Goal: Transaction & Acquisition: Obtain resource

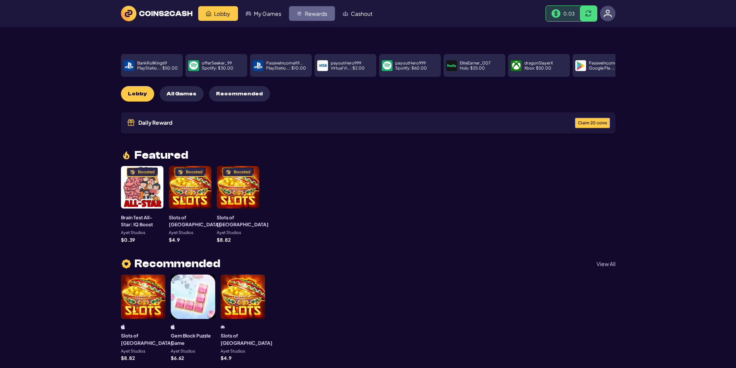
click at [299, 12] on img "Rewards" at bounding box center [299, 13] width 5 height 5
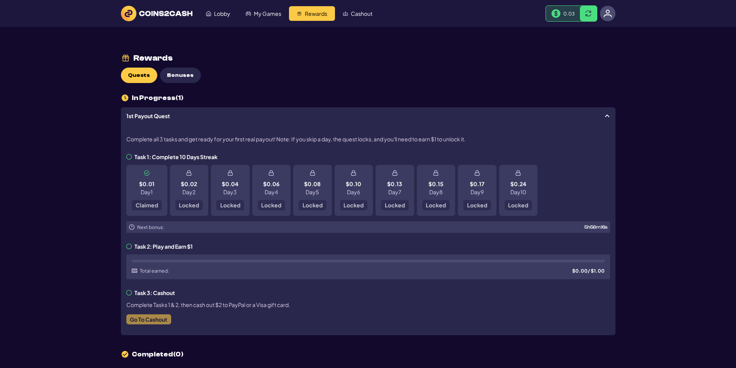
click at [153, 207] on div "$0.01 Day 1 Claimed" at bounding box center [146, 190] width 41 height 51
click at [179, 75] on span "Bonuses" at bounding box center [180, 75] width 27 height 7
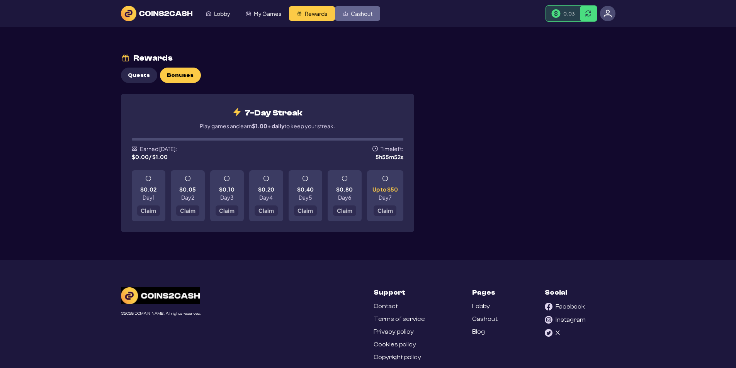
click at [373, 17] on link "Cashout" at bounding box center [357, 13] width 45 height 15
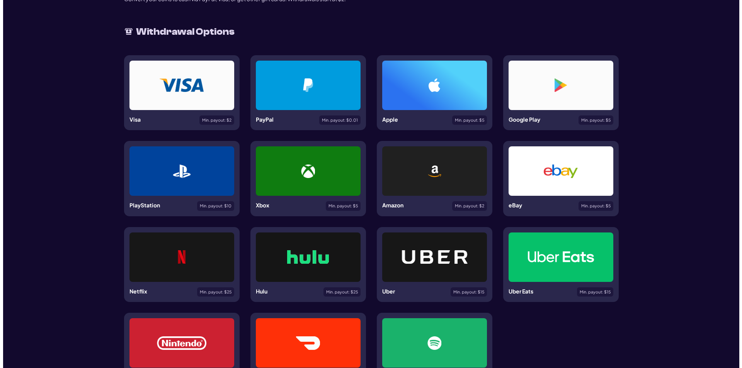
scroll to position [77, 0]
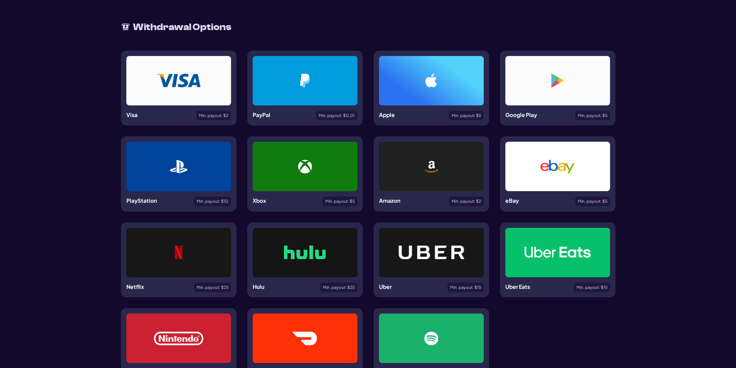
click at [311, 88] on div at bounding box center [305, 80] width 105 height 49
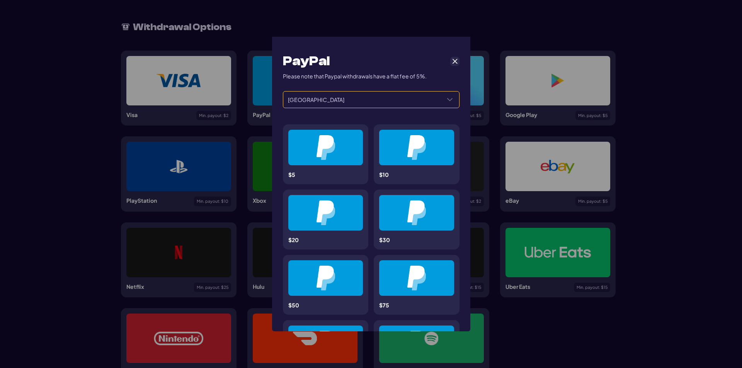
click at [434, 101] on span "United States" at bounding box center [361, 100] width 157 height 16
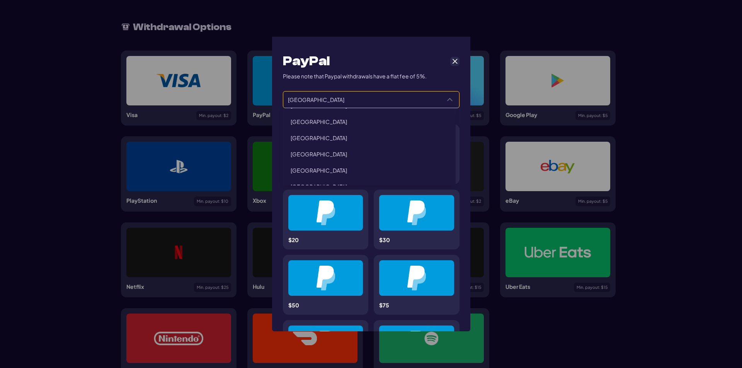
scroll to position [1298, 0]
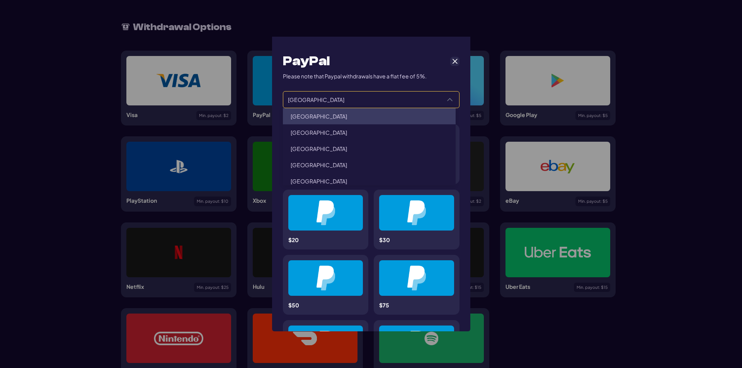
click at [447, 97] on icon "Select a Country" at bounding box center [450, 100] width 6 height 6
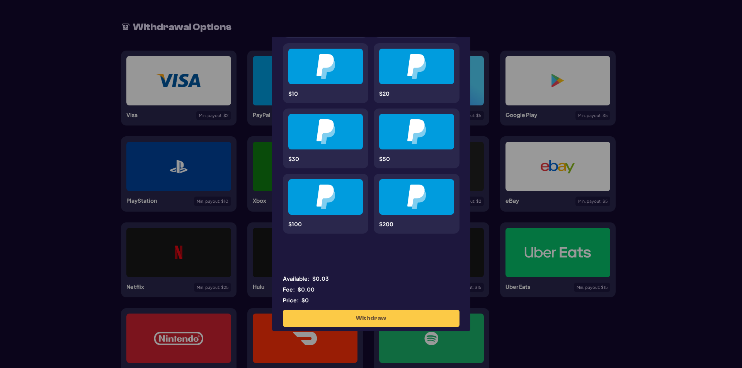
scroll to position [420, 0]
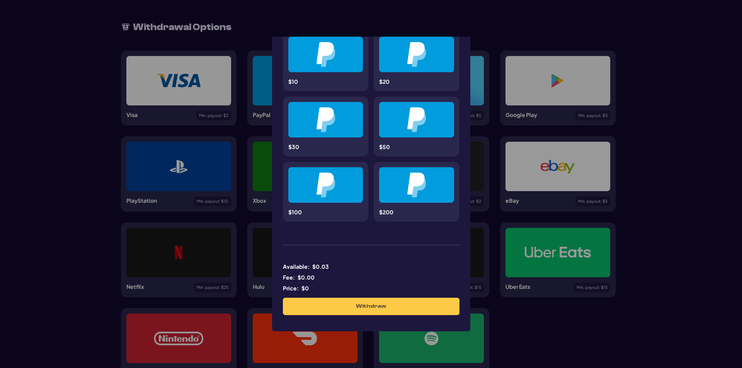
click at [320, 243] on label at bounding box center [371, 245] width 177 height 14
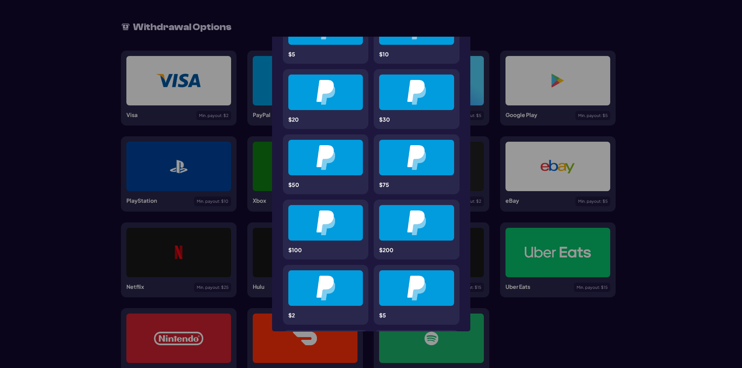
scroll to position [0, 0]
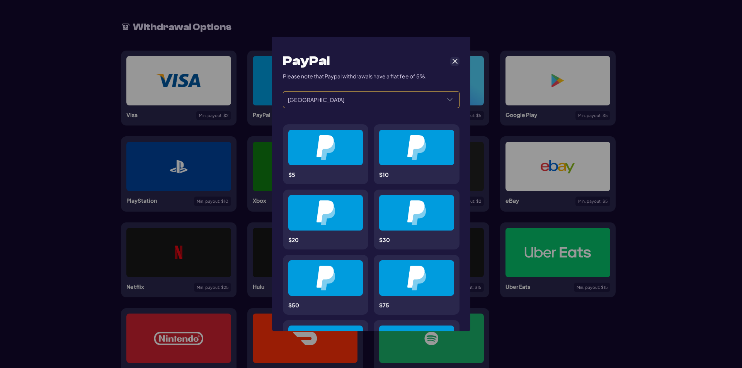
click at [334, 155] on img at bounding box center [325, 147] width 19 height 25
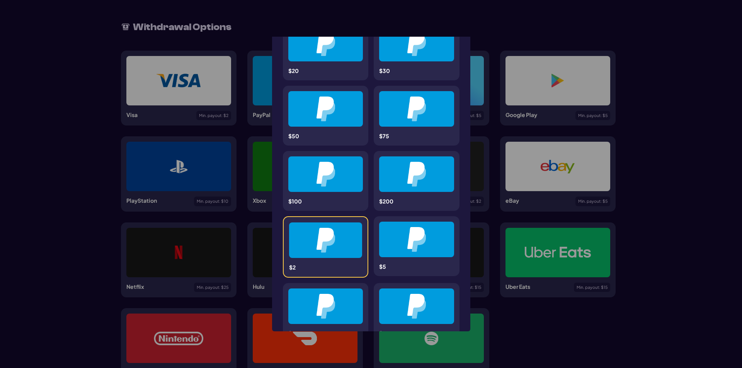
scroll to position [155, 0]
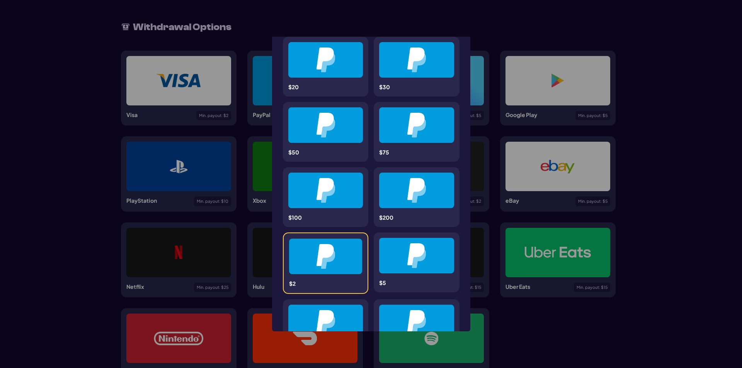
click at [396, 269] on div at bounding box center [416, 256] width 75 height 36
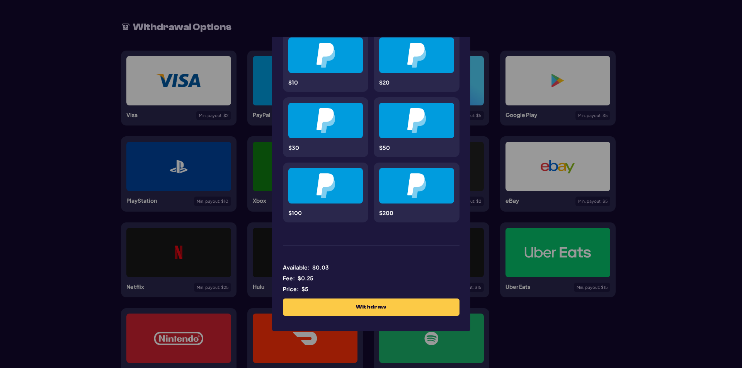
scroll to position [423, 0]
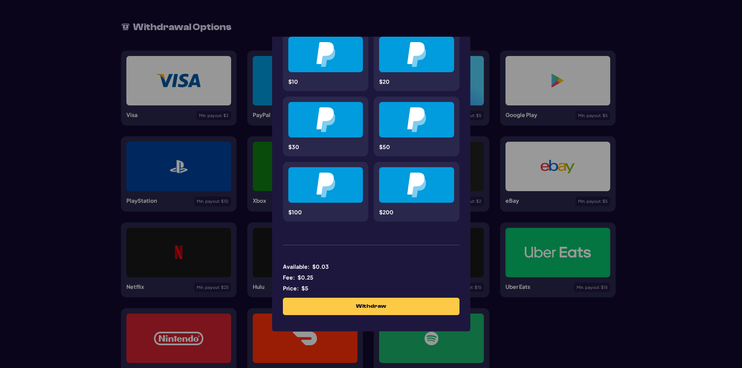
click at [336, 195] on div at bounding box center [326, 185] width 38 height 25
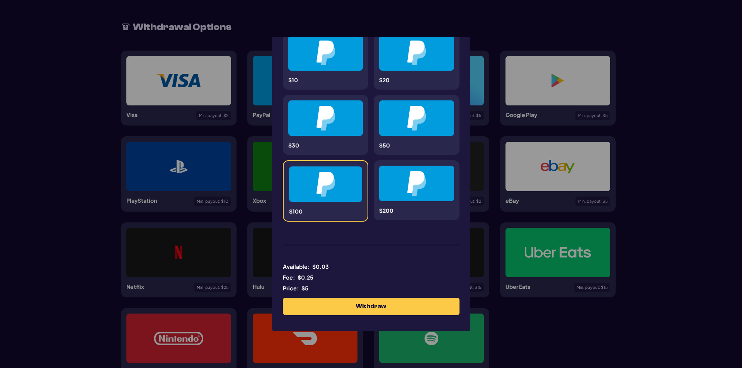
scroll to position [421, 0]
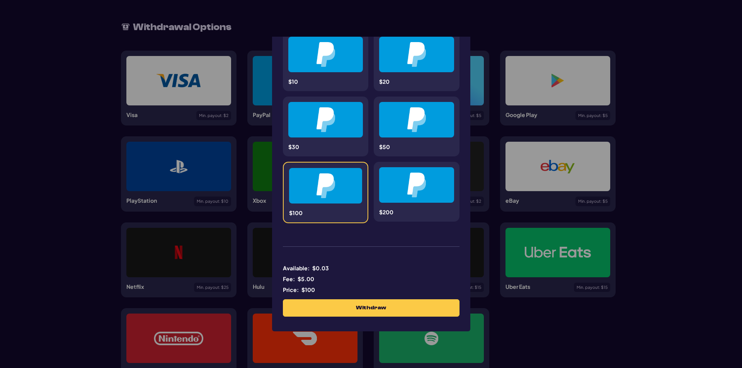
click at [328, 129] on img at bounding box center [325, 119] width 19 height 25
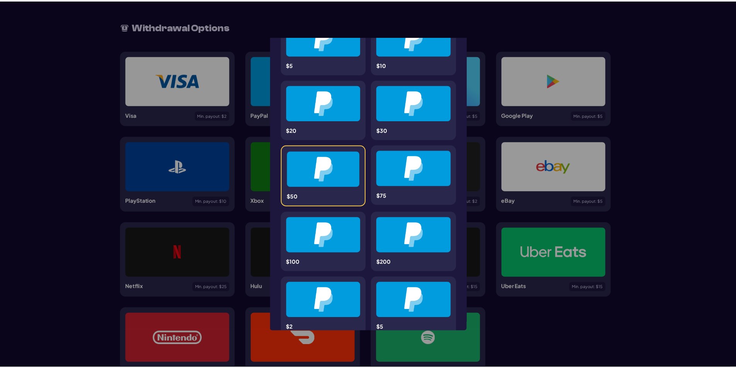
scroll to position [0, 0]
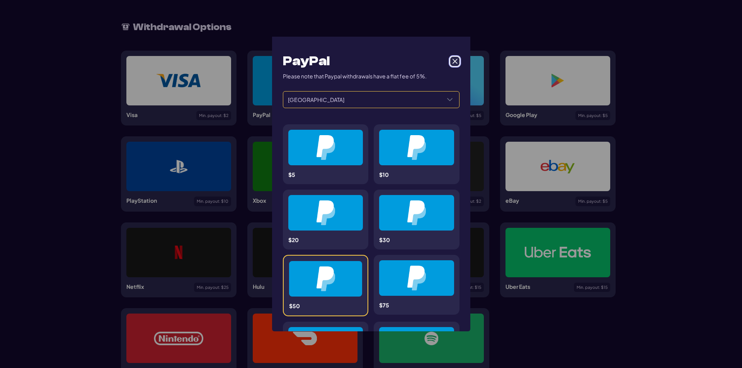
click at [451, 61] on span "Cancel" at bounding box center [454, 61] width 7 height 7
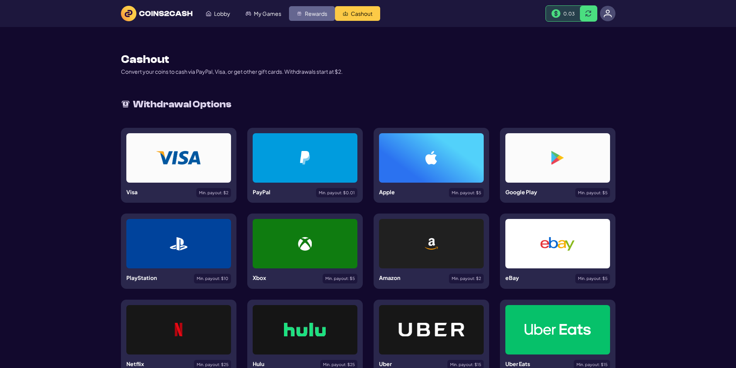
click at [323, 15] on span "Rewards" at bounding box center [316, 13] width 22 height 5
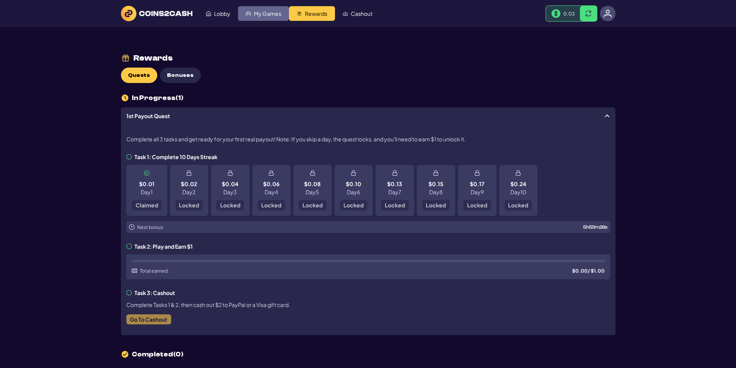
click at [274, 19] on link "My Games" at bounding box center [263, 13] width 51 height 15
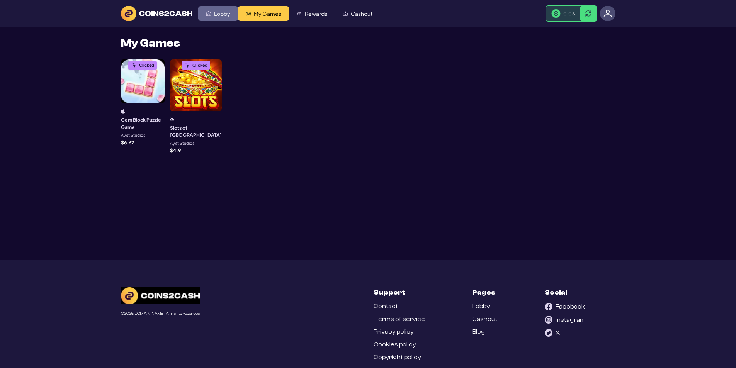
click at [231, 15] on link "Lobby" at bounding box center [218, 13] width 40 height 15
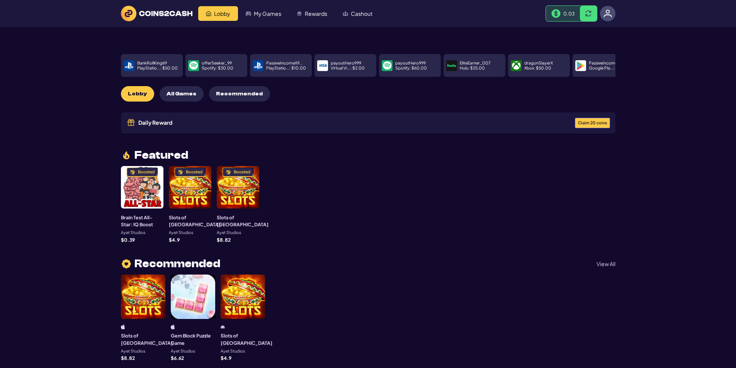
click at [609, 15] on img at bounding box center [608, 13] width 9 height 9
click at [395, 161] on div "Featured Boosted Brain Test All-Star: IQ Boost Ayet Studios $ 0.39 Boosted Slot…" at bounding box center [368, 196] width 495 height 93
click at [596, 121] on span "Claim 20 coins" at bounding box center [592, 123] width 29 height 4
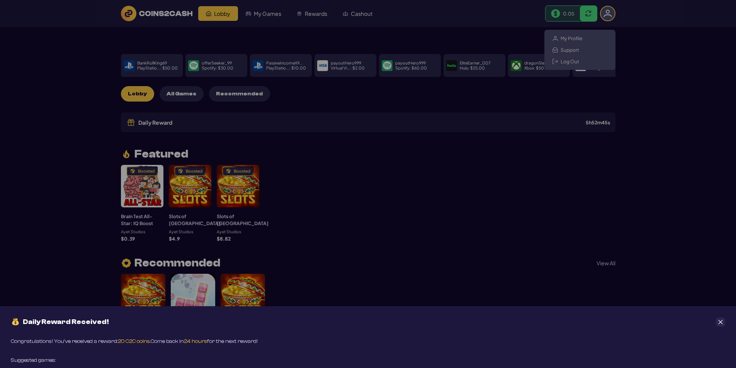
click at [339, 242] on div "Daily Reward Received! Congratulations! You’ve received a reward: 20 C2C coins.…" at bounding box center [368, 184] width 736 height 368
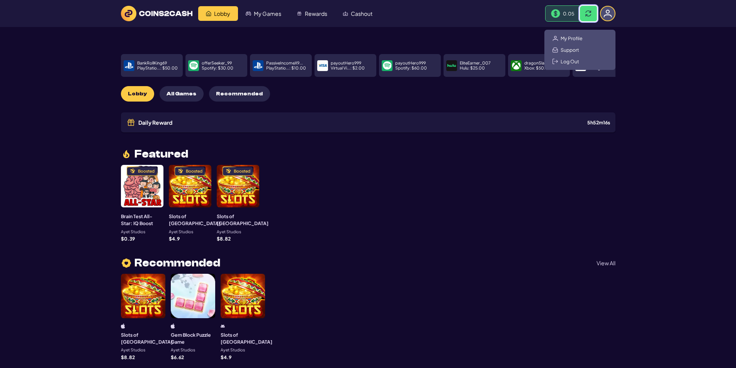
click at [587, 16] on span at bounding box center [588, 13] width 6 height 6
click at [563, 13] on img at bounding box center [560, 13] width 9 height 9
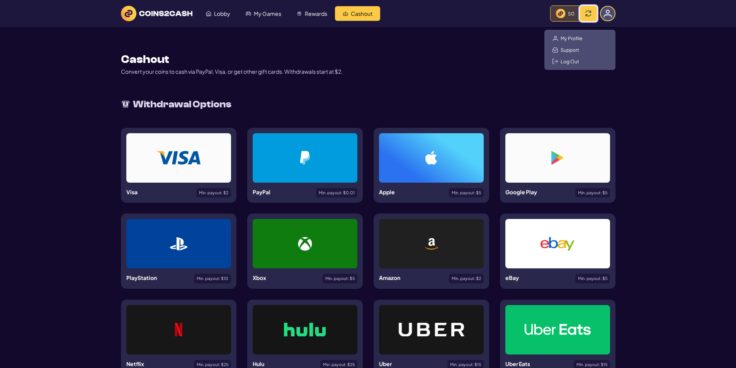
click at [589, 10] on button at bounding box center [588, 13] width 17 height 15
click at [510, 39] on div "Cashout Convert your coins to cash via PayPal, Visa, or get other gift cards. W…" at bounding box center [368, 265] width 495 height 477
click at [560, 10] on img at bounding box center [560, 13] width 9 height 9
click at [518, 33] on div "Cashout Convert your coins to cash via PayPal, Visa, or get other gift cards. W…" at bounding box center [368, 265] width 495 height 477
click at [607, 14] on img at bounding box center [608, 13] width 9 height 9
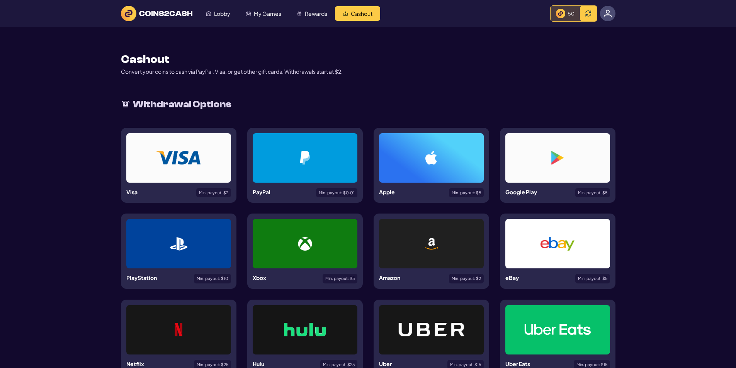
click at [607, 14] on img at bounding box center [608, 13] width 9 height 9
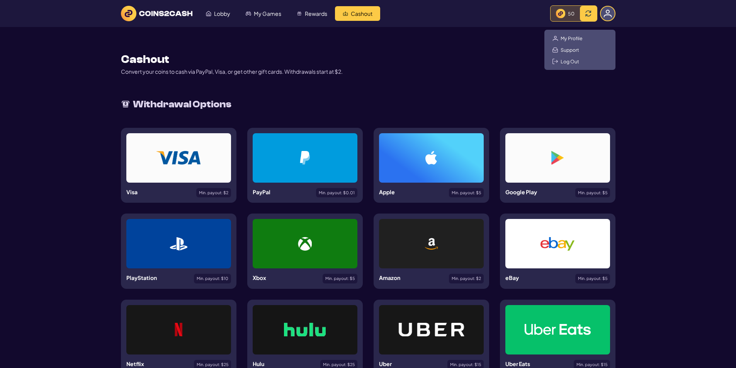
click at [607, 14] on img at bounding box center [608, 13] width 9 height 9
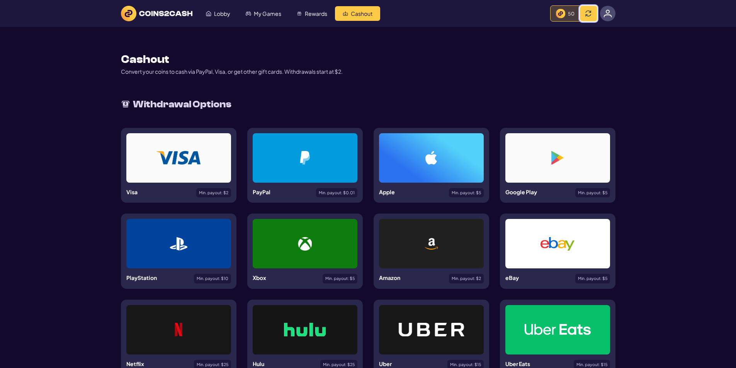
click at [589, 15] on span at bounding box center [588, 13] width 6 height 6
click at [319, 156] on div at bounding box center [305, 158] width 68 height 14
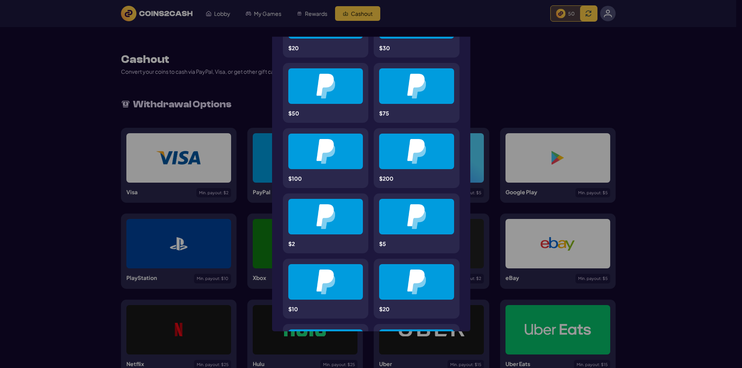
scroll to position [188, 0]
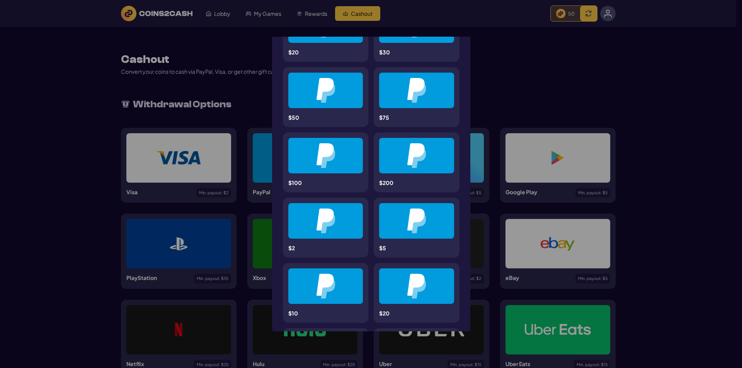
click at [325, 99] on img at bounding box center [325, 90] width 19 height 25
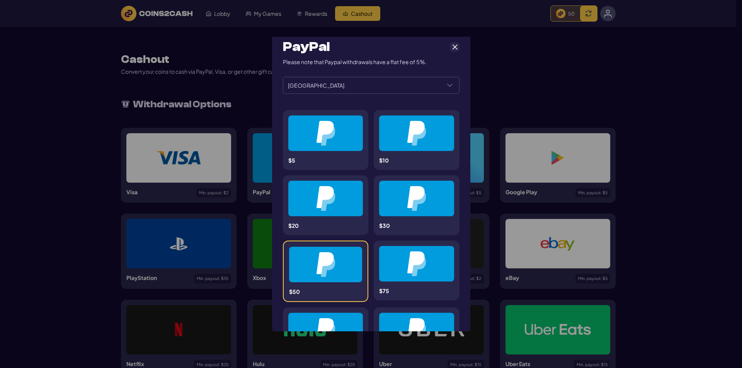
scroll to position [0, 0]
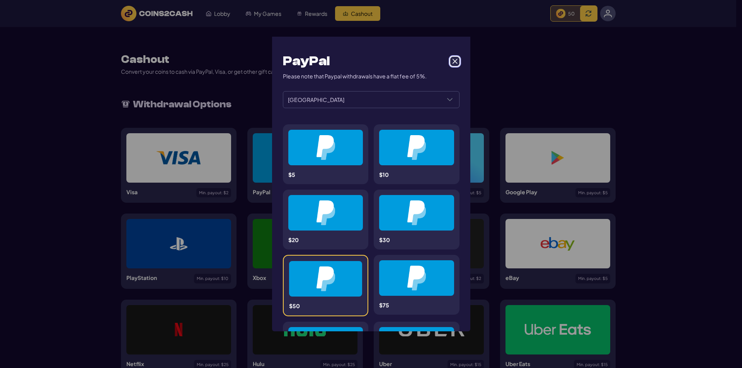
click at [452, 61] on span "Cancel" at bounding box center [454, 61] width 7 height 7
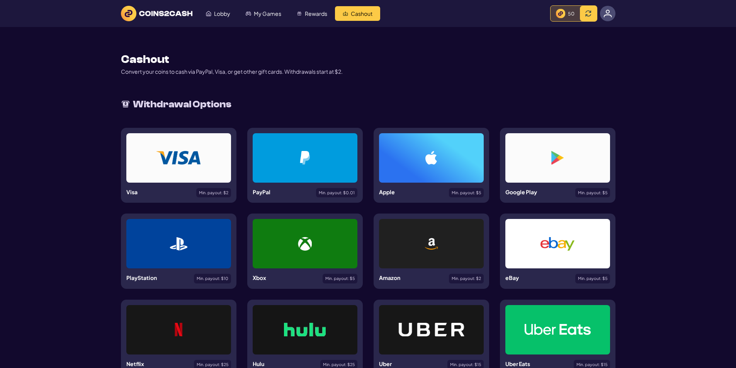
click at [335, 157] on div at bounding box center [305, 158] width 68 height 14
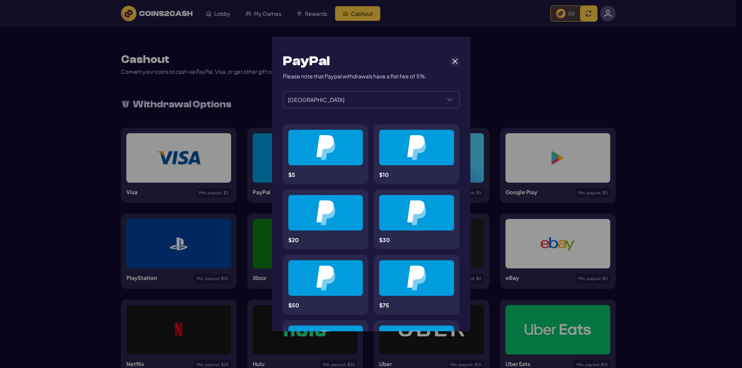
click at [452, 59] on span "Cancel" at bounding box center [454, 61] width 7 height 7
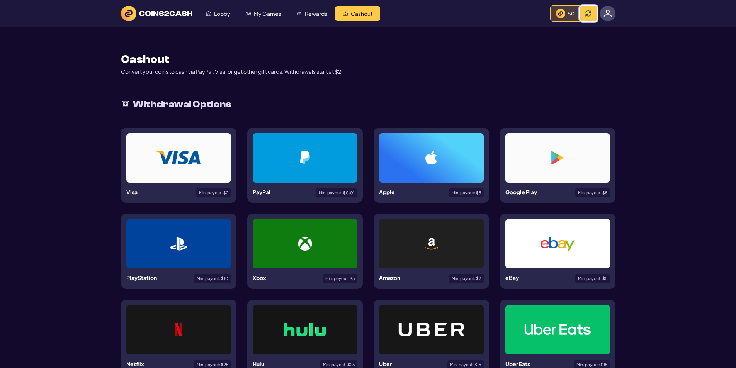
click at [588, 14] on span at bounding box center [588, 13] width 6 height 6
click at [227, 11] on span "Lobby" at bounding box center [222, 13] width 16 height 5
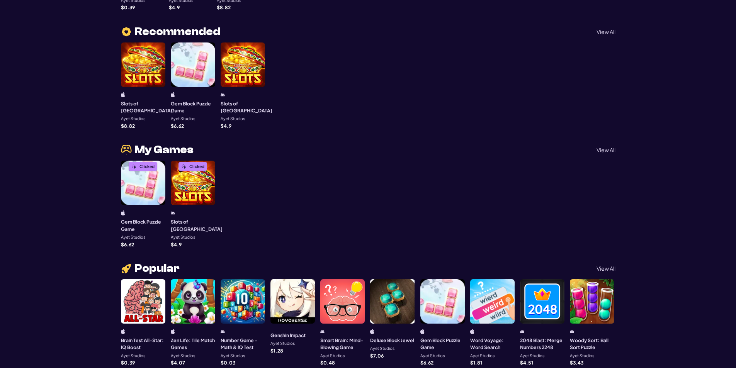
scroll to position [232, 0]
click at [197, 182] on div "Clicked" at bounding box center [193, 182] width 44 height 44
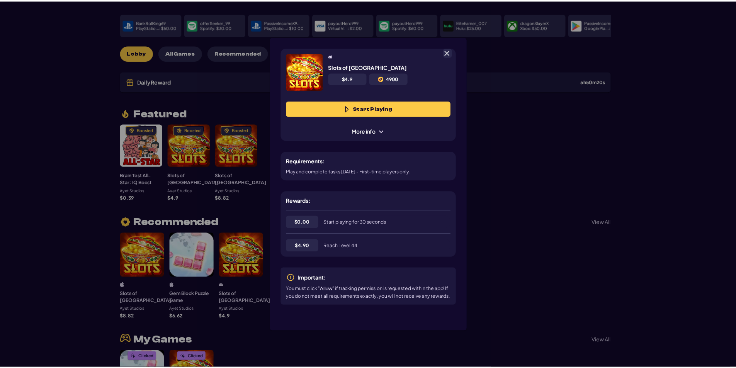
scroll to position [39, 0]
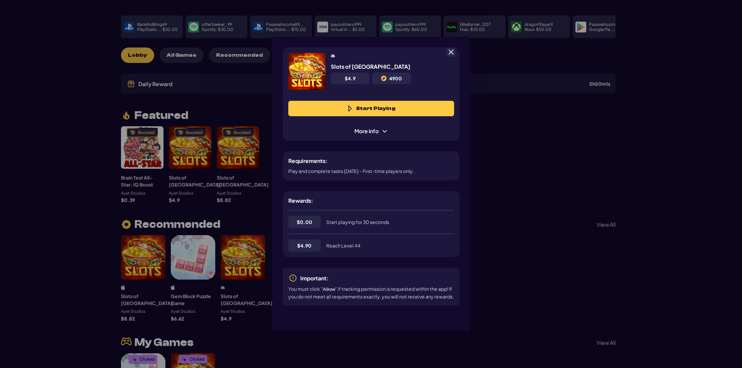
click at [416, 111] on button "Start Playing" at bounding box center [371, 108] width 166 height 15
click at [452, 53] on span at bounding box center [450, 52] width 7 height 7
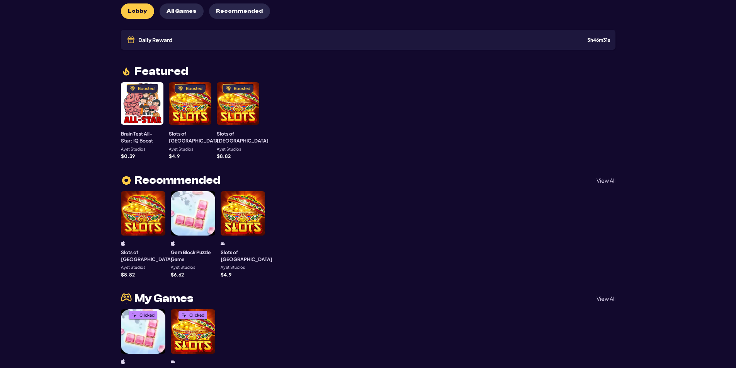
scroll to position [0, 0]
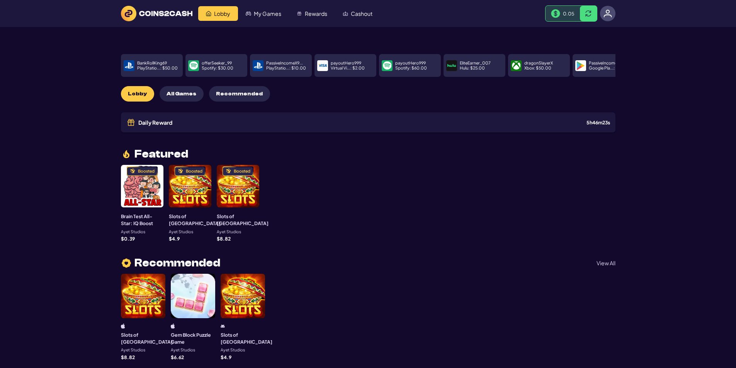
click at [535, 66] on p "Xbox : $ 50.00" at bounding box center [537, 68] width 27 height 4
click at [535, 61] on div "dragonSlayerX Xbox : $ 50.00" at bounding box center [545, 65] width 43 height 17
click at [537, 61] on p "dragonSlayerX" at bounding box center [538, 63] width 29 height 4
click at [463, 66] on p "Hulu : $ 25.00" at bounding box center [472, 68] width 25 height 4
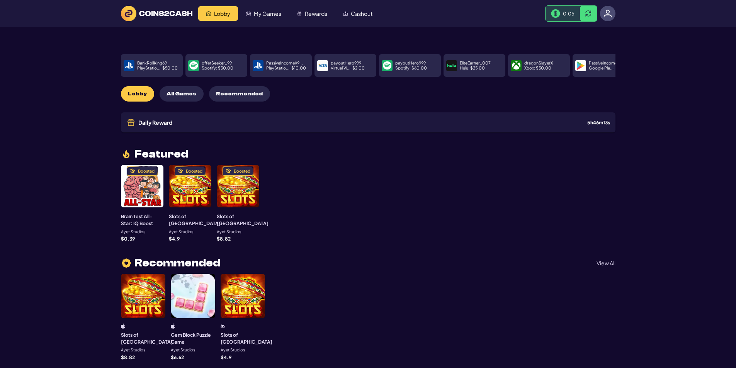
click at [388, 61] on img at bounding box center [387, 65] width 9 height 9
click at [267, 12] on span "My Games" at bounding box center [267, 13] width 27 height 5
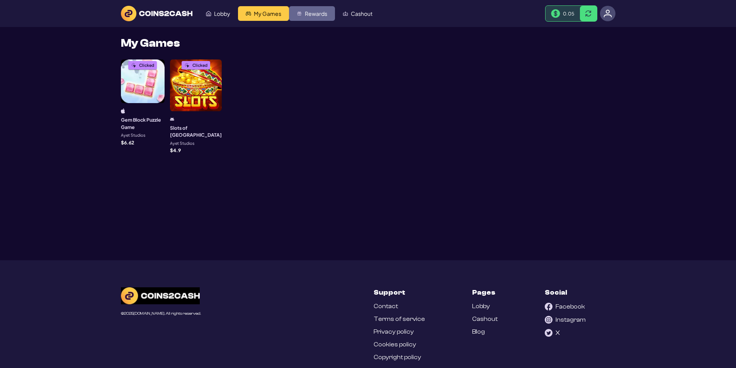
click at [302, 12] on link "Rewards" at bounding box center [312, 13] width 46 height 15
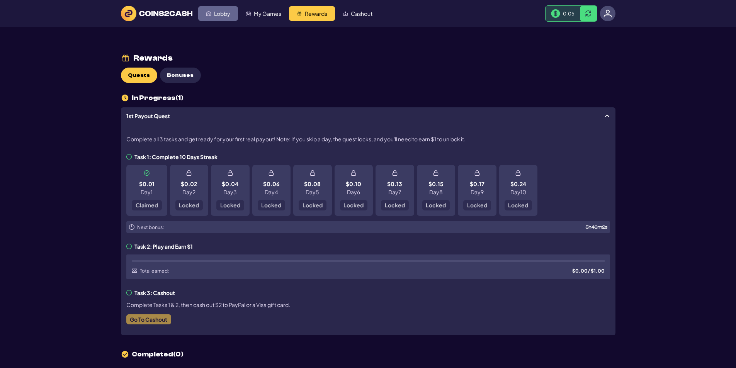
click at [227, 17] on link "Lobby" at bounding box center [218, 13] width 40 height 15
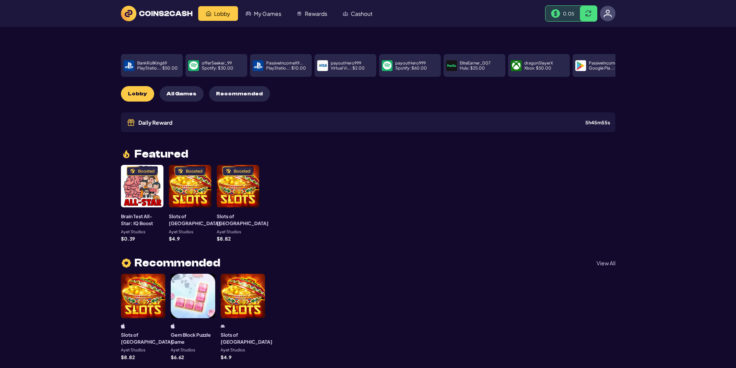
click at [134, 61] on div at bounding box center [129, 65] width 11 height 11
click at [178, 61] on div "BankRollKing69 PlayStatio... : $ 50.00" at bounding box center [158, 65] width 43 height 17
drag, startPoint x: 180, startPoint y: 62, endPoint x: 188, endPoint y: 63, distance: 8.1
click at [180, 62] on div "BankRollKing69 PlayStatio... : $ 50.00" at bounding box center [158, 65] width 43 height 17
click at [196, 63] on img at bounding box center [193, 65] width 9 height 9
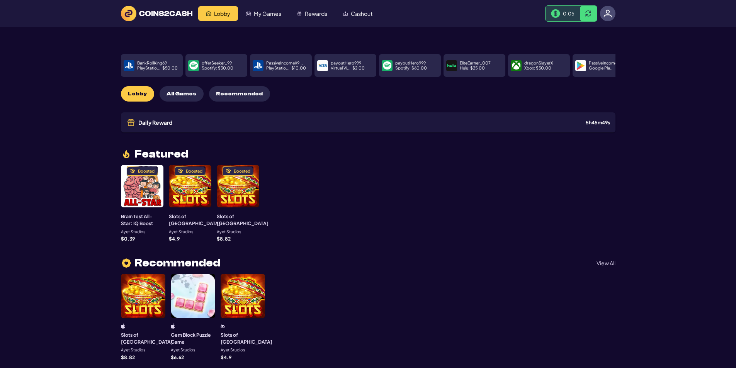
click at [182, 91] on span "All Games" at bounding box center [182, 94] width 30 height 7
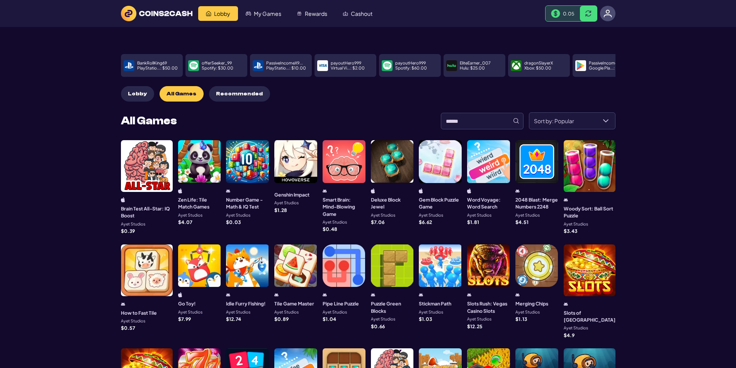
click at [236, 91] on span "Recommended" at bounding box center [239, 94] width 47 height 7
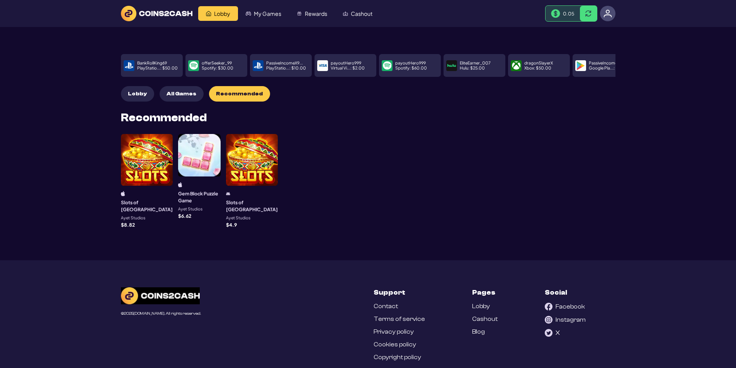
click at [606, 13] on img at bounding box center [608, 13] width 9 height 9
